Goal: Task Accomplishment & Management: Complete application form

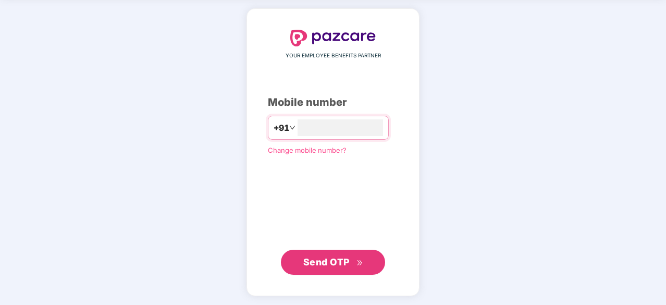
scroll to position [39, 0]
click at [338, 267] on span "Send OTP" at bounding box center [333, 262] width 60 height 15
click at [361, 266] on span "Send OTP" at bounding box center [333, 261] width 60 height 15
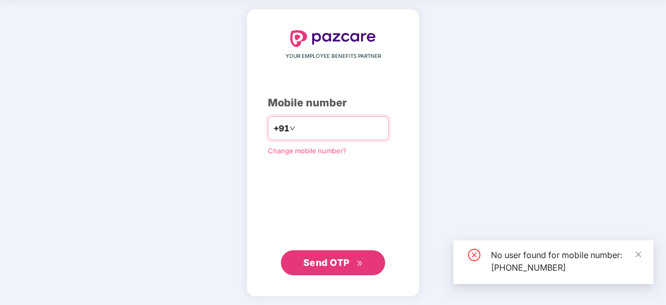
click at [348, 131] on input "**********" at bounding box center [341, 128] width 86 height 17
type input "*"
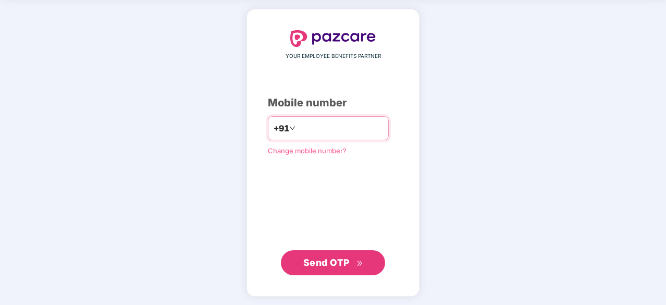
type input "**********"
click at [336, 259] on span "Send OTP" at bounding box center [326, 262] width 46 height 11
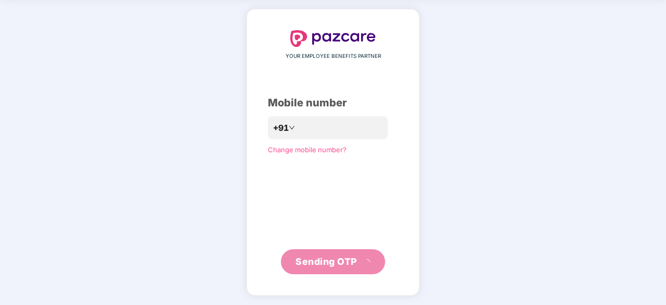
scroll to position [34, 0]
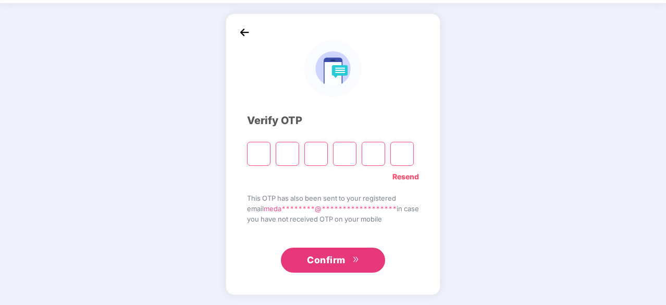
type input "*"
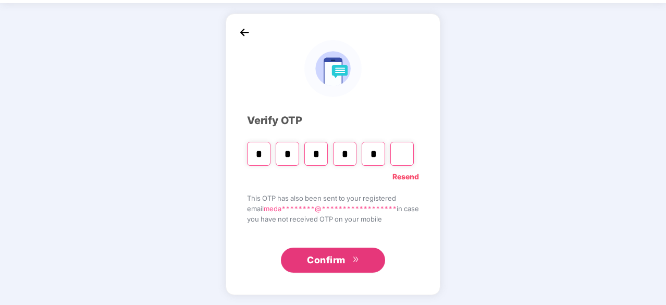
type input "*"
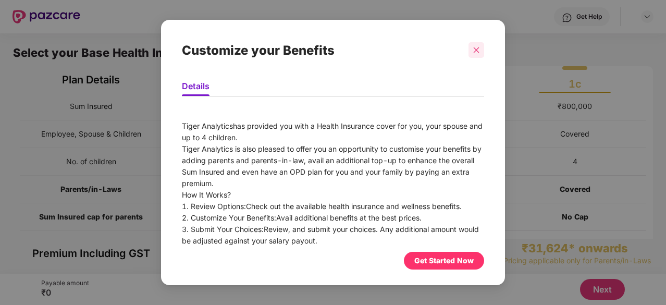
click at [475, 52] on icon "close" at bounding box center [477, 50] width 6 height 6
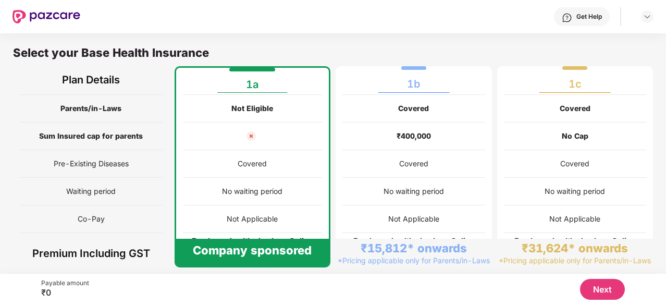
scroll to position [155, 0]
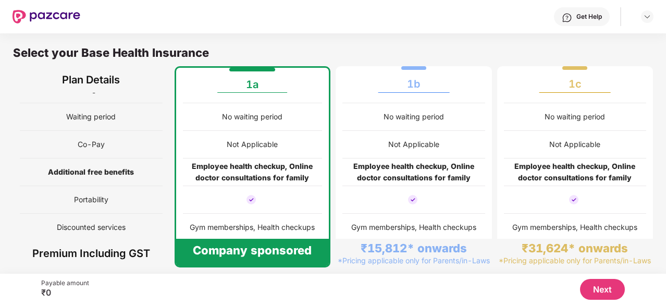
click at [370, 142] on div "Not Applicable" at bounding box center [414, 145] width 143 height 28
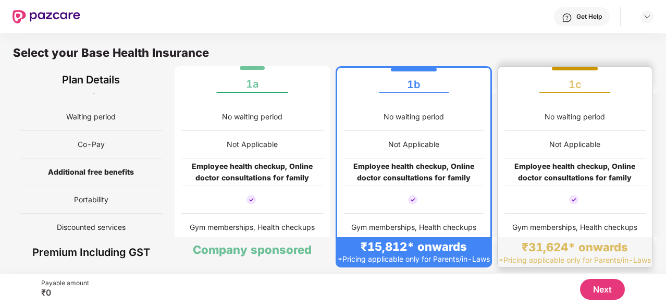
click at [533, 105] on div "No waiting period" at bounding box center [576, 117] width 142 height 28
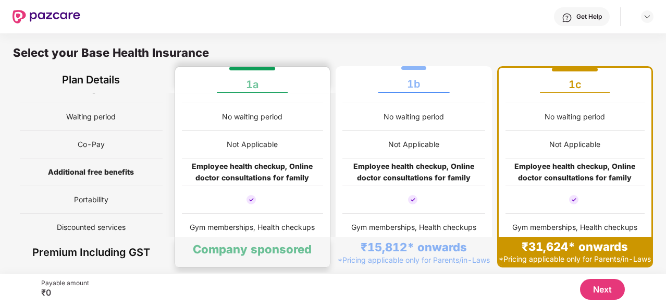
click at [407, 147] on div "Not Applicable" at bounding box center [413, 144] width 51 height 11
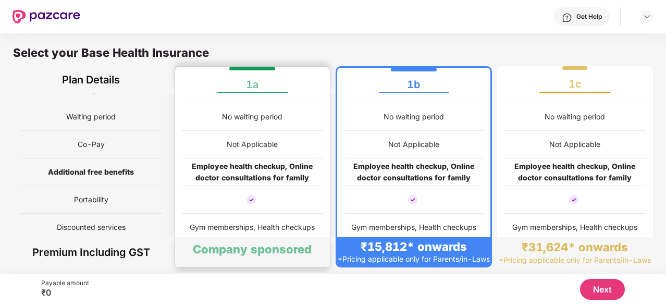
click at [201, 97] on div "Covered" at bounding box center [253, 90] width 142 height 28
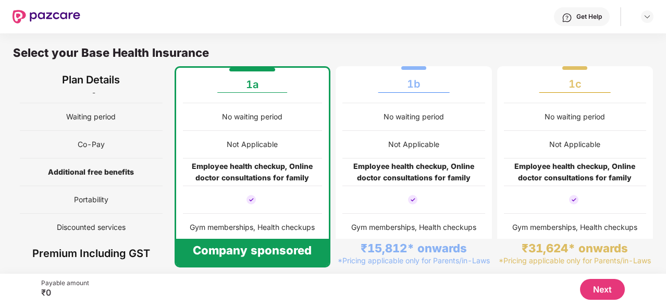
click at [616, 287] on button "Next" at bounding box center [602, 289] width 45 height 21
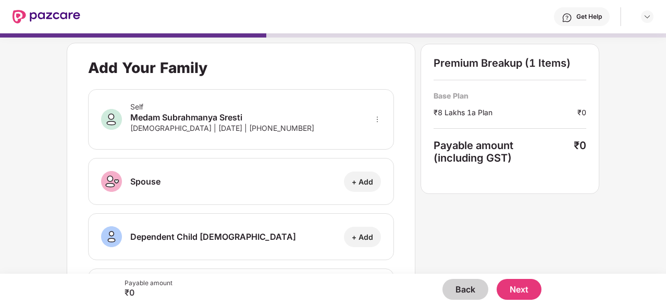
click at [463, 290] on button "Back" at bounding box center [466, 289] width 46 height 21
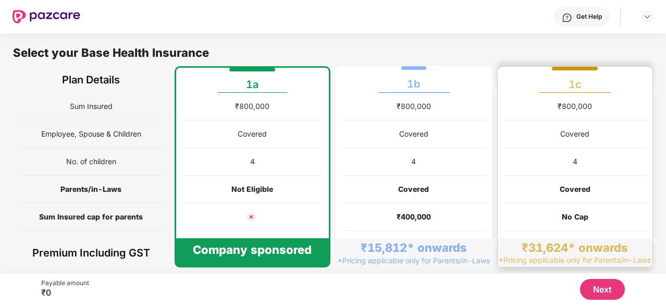
click at [577, 98] on div "₹800,000" at bounding box center [576, 107] width 142 height 28
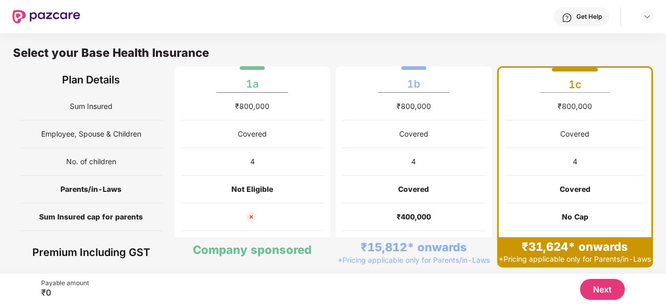
click at [375, 58] on div "Select your Base Health Insurance" at bounding box center [333, 55] width 640 height 21
click at [382, 91] on div "1b" at bounding box center [414, 80] width 142 height 26
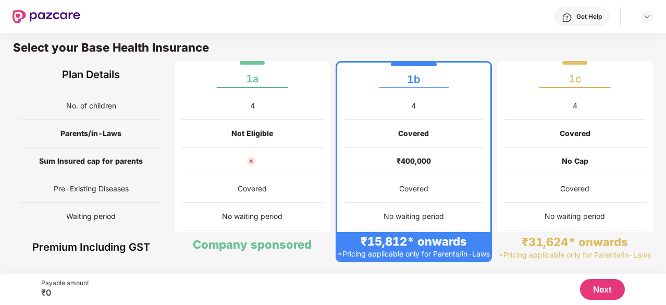
scroll to position [0, 0]
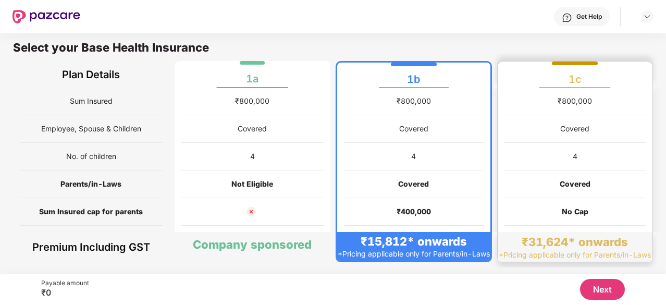
click at [546, 87] on span at bounding box center [575, 87] width 71 height 1
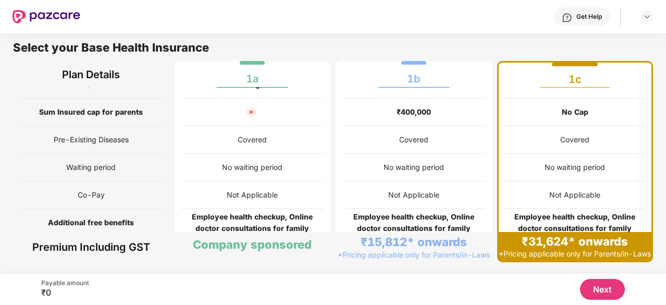
scroll to position [100, 0]
click at [425, 70] on div "1b" at bounding box center [414, 75] width 142 height 26
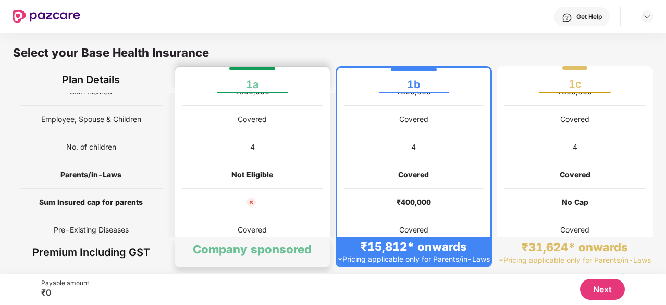
scroll to position [0, 0]
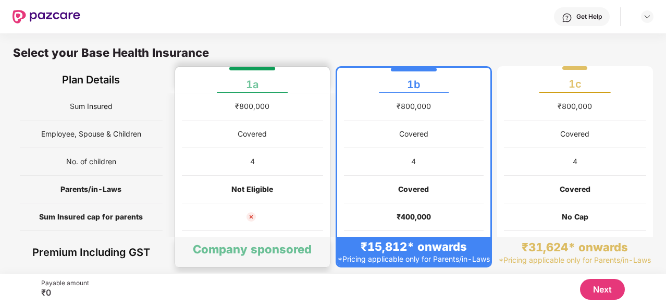
click at [193, 83] on div "1a" at bounding box center [253, 80] width 142 height 26
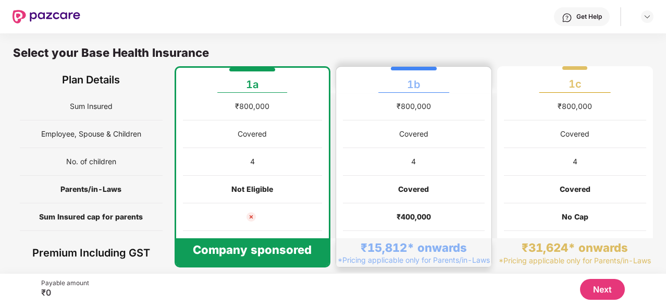
click at [398, 83] on div "1b" at bounding box center [414, 80] width 142 height 26
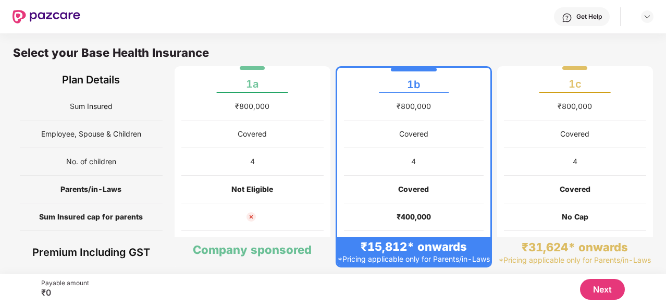
click at [590, 291] on button "Next" at bounding box center [602, 289] width 45 height 21
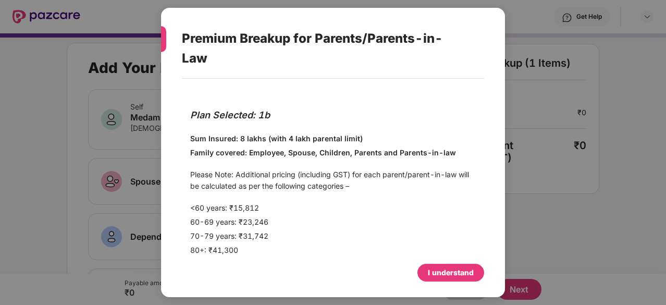
scroll to position [8, 0]
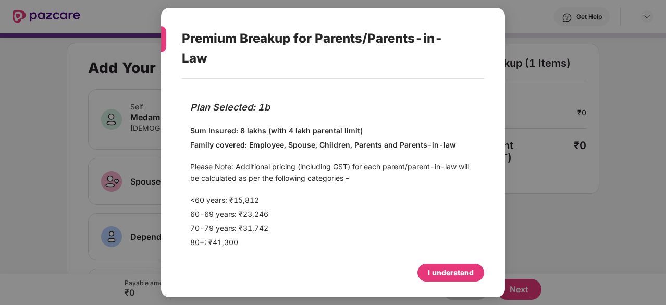
click at [443, 270] on div "I understand" at bounding box center [451, 272] width 46 height 11
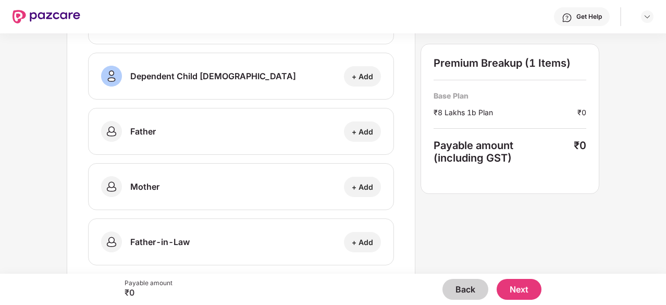
scroll to position [339, 0]
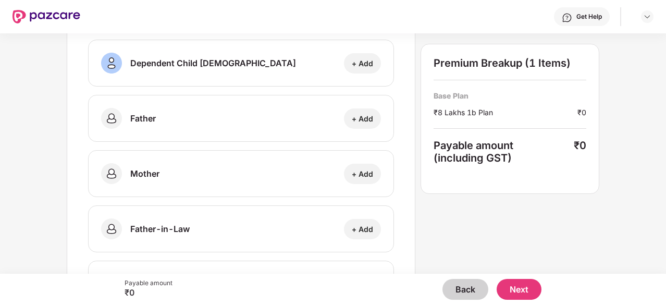
click at [360, 118] on div "+ Add" at bounding box center [362, 119] width 21 height 10
select select "****"
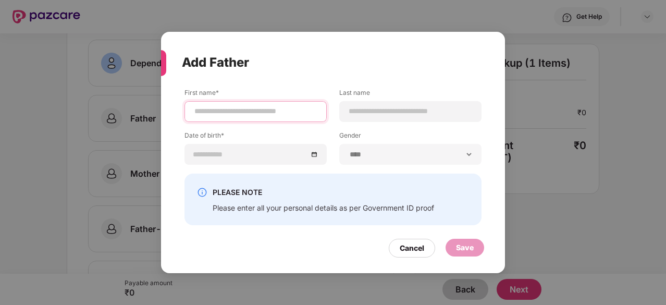
click at [273, 115] on input at bounding box center [255, 111] width 125 height 11
type input "**********"
click at [392, 108] on input at bounding box center [410, 111] width 125 height 11
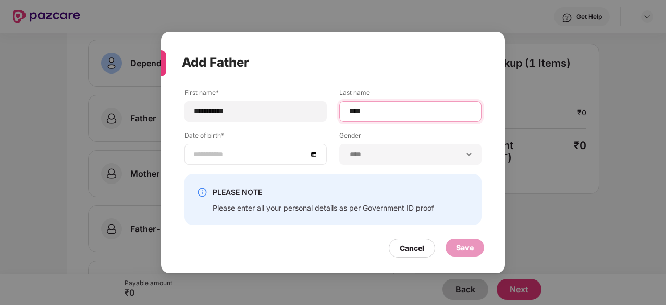
type input "****"
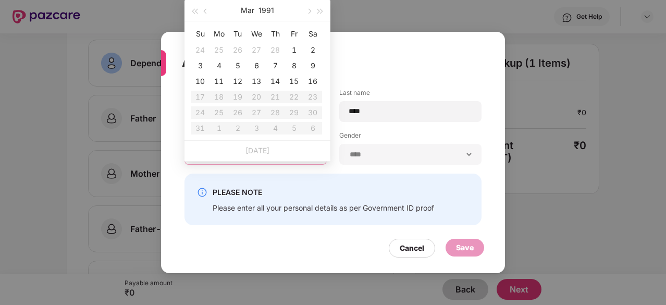
click at [304, 154] on input at bounding box center [250, 154] width 114 height 11
type input "**********"
click at [251, 8] on button "Mar" at bounding box center [248, 10] width 14 height 21
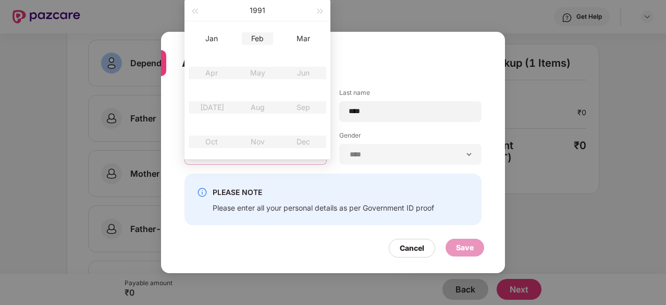
type input "**********"
click at [197, 9] on span "button" at bounding box center [194, 11] width 5 height 5
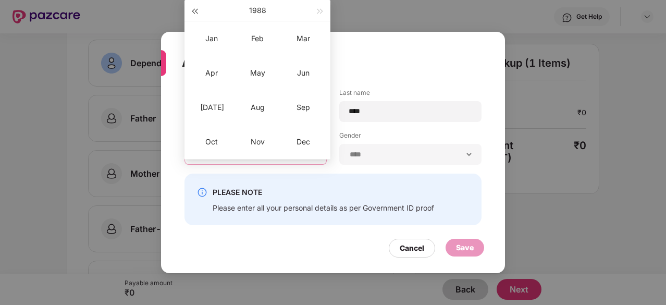
click at [197, 9] on span "button" at bounding box center [194, 11] width 5 height 5
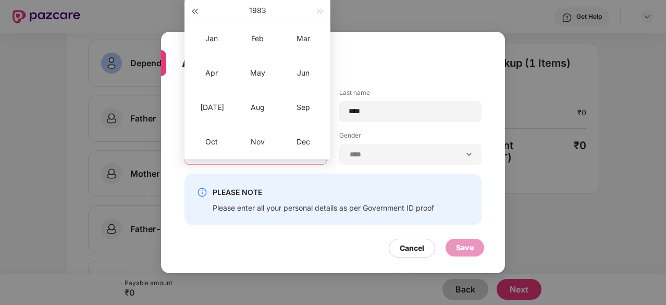
click at [197, 9] on span "button" at bounding box center [194, 11] width 5 height 5
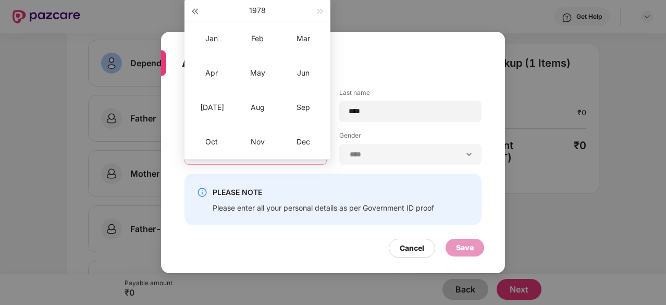
click at [197, 9] on span "button" at bounding box center [194, 11] width 5 height 5
type input "**********"
click at [266, 107] on div "Aug" at bounding box center [257, 107] width 31 height 13
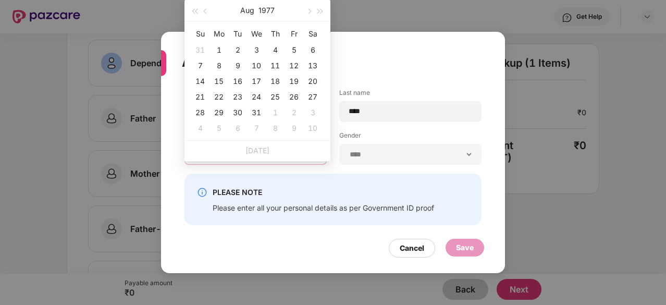
type input "**********"
click at [252, 110] on div "31" at bounding box center [256, 112] width 13 height 13
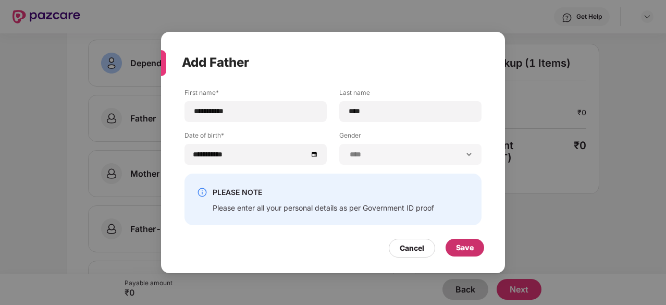
click at [461, 248] on div "Save" at bounding box center [465, 247] width 18 height 11
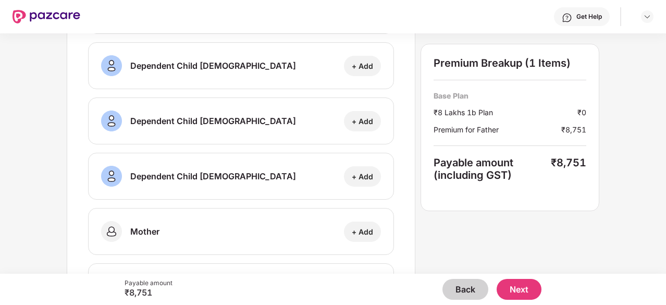
scroll to position [402, 0]
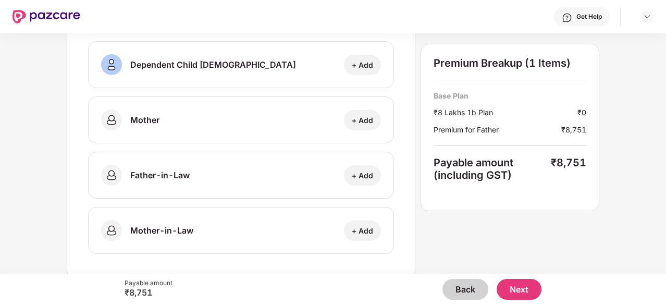
click at [364, 115] on div "+ Add" at bounding box center [362, 120] width 21 height 10
select select "******"
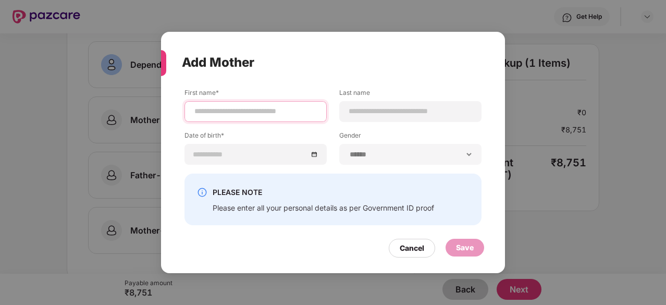
click at [271, 108] on input at bounding box center [255, 111] width 125 height 11
type input "**********"
click at [345, 112] on div at bounding box center [410, 111] width 142 height 21
click at [365, 115] on input "***" at bounding box center [410, 111] width 125 height 11
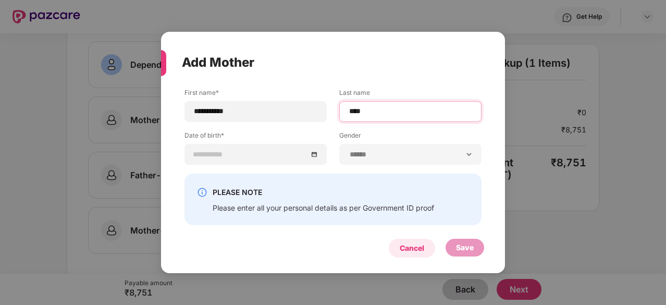
type input "****"
click at [407, 240] on div "Cancel" at bounding box center [412, 248] width 46 height 19
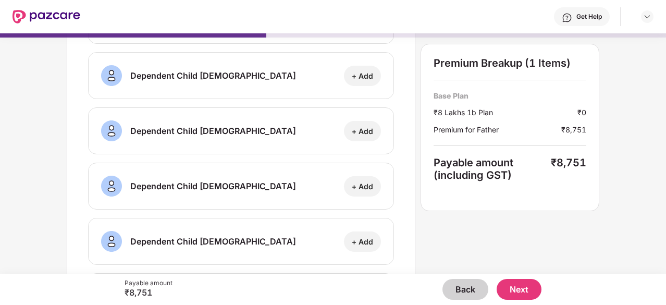
scroll to position [225, 0]
click at [475, 292] on button "Back" at bounding box center [466, 289] width 46 height 21
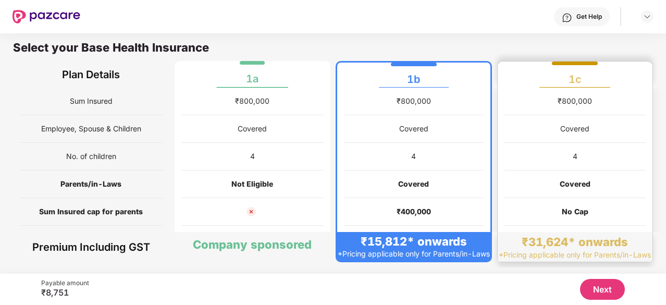
click at [585, 81] on div "1c" at bounding box center [576, 75] width 142 height 26
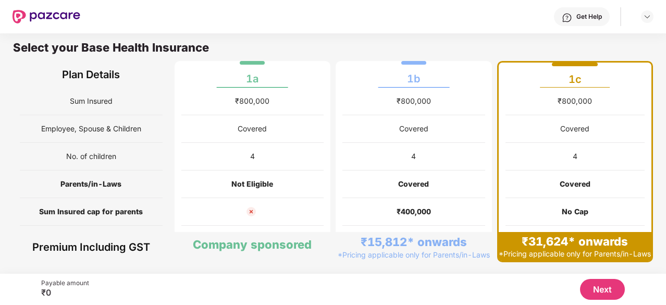
click at [608, 288] on button "Next" at bounding box center [602, 289] width 45 height 21
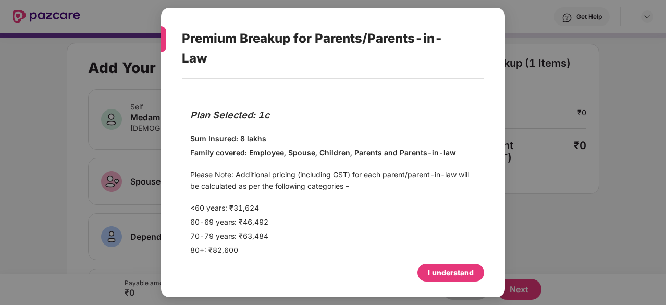
click at [462, 273] on div "I understand" at bounding box center [451, 272] width 46 height 11
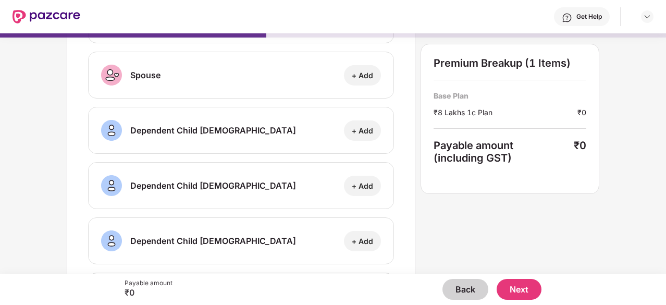
scroll to position [0, 0]
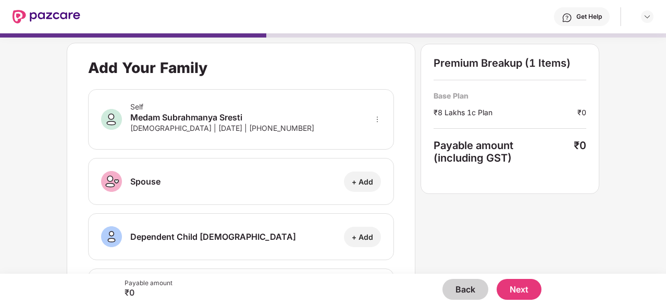
click at [460, 295] on button "Back" at bounding box center [466, 289] width 46 height 21
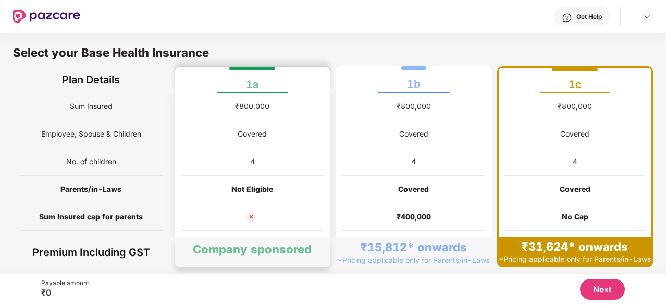
click at [291, 82] on div "1a" at bounding box center [253, 80] width 142 height 26
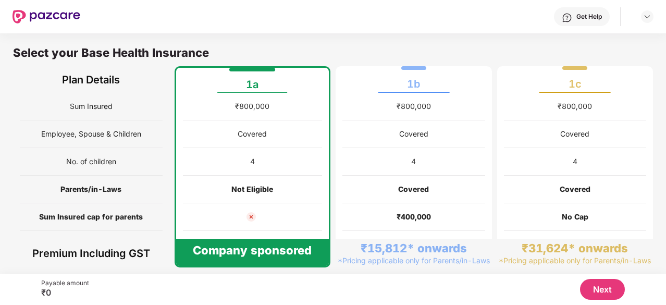
click at [602, 292] on button "Next" at bounding box center [602, 289] width 45 height 21
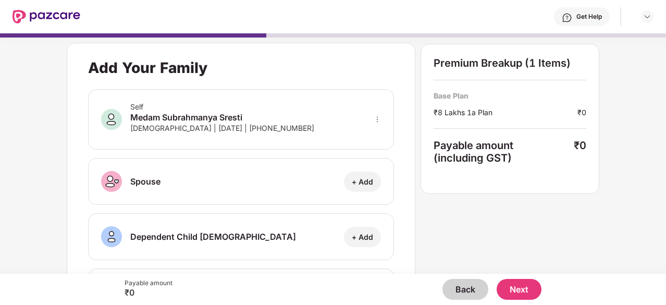
click at [524, 292] on button "Next" at bounding box center [519, 289] width 45 height 21
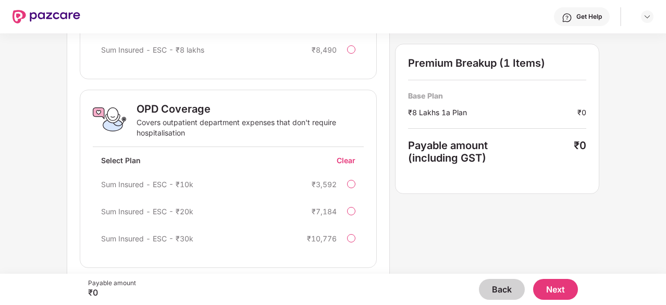
scroll to position [341, 0]
click at [353, 179] on div at bounding box center [351, 183] width 8 height 8
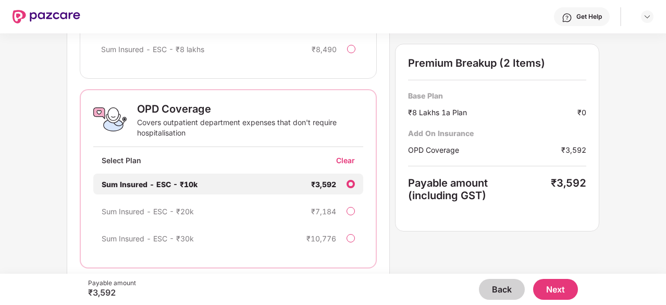
click at [349, 162] on div "Clear" at bounding box center [349, 160] width 27 height 10
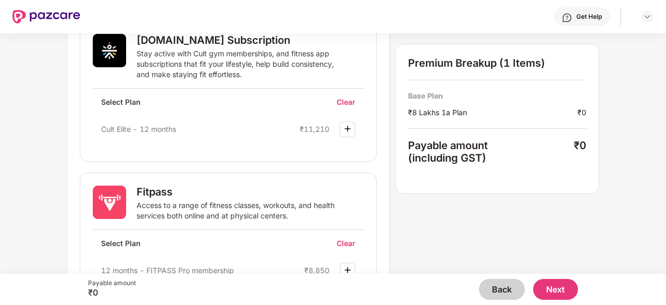
scroll to position [660, 0]
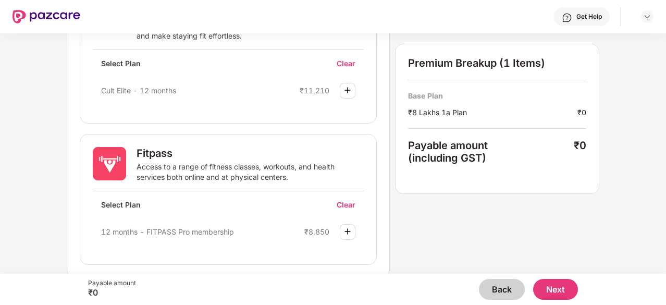
click at [556, 285] on button "Next" at bounding box center [555, 289] width 45 height 21
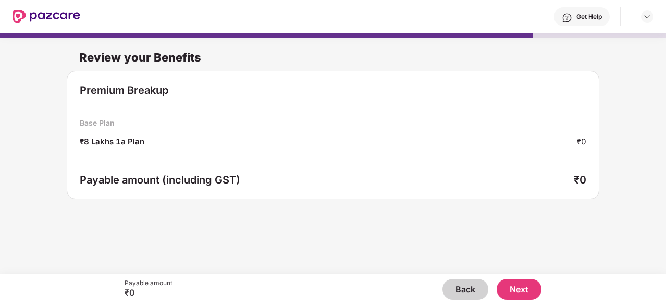
click at [510, 289] on button "Next" at bounding box center [519, 289] width 45 height 21
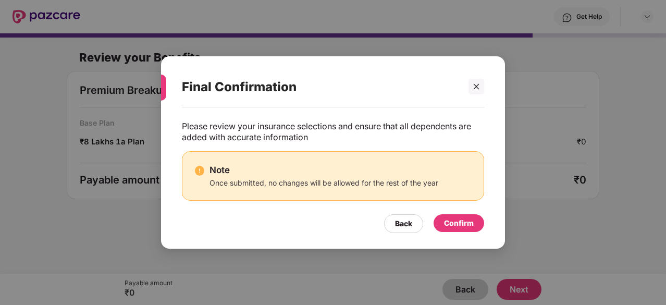
click at [460, 219] on div "Confirm" at bounding box center [459, 222] width 30 height 11
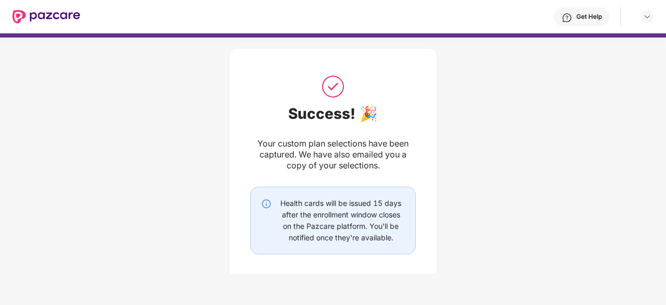
scroll to position [58, 0]
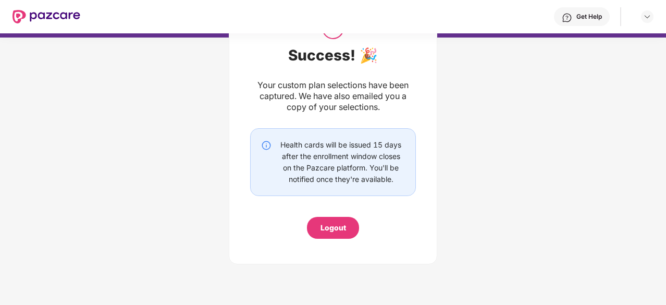
click at [328, 236] on div "Logout" at bounding box center [333, 228] width 52 height 22
